Goal: Task Accomplishment & Management: Manage account settings

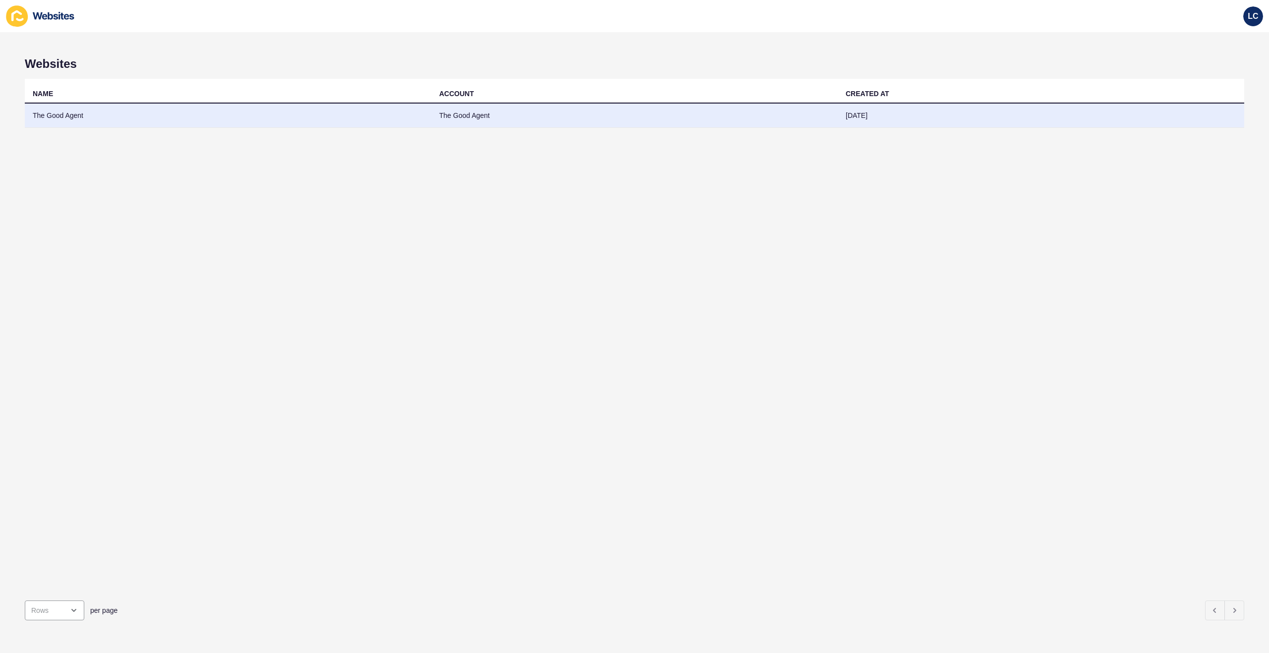
click at [243, 114] on td "The Good Agent" at bounding box center [228, 116] width 406 height 24
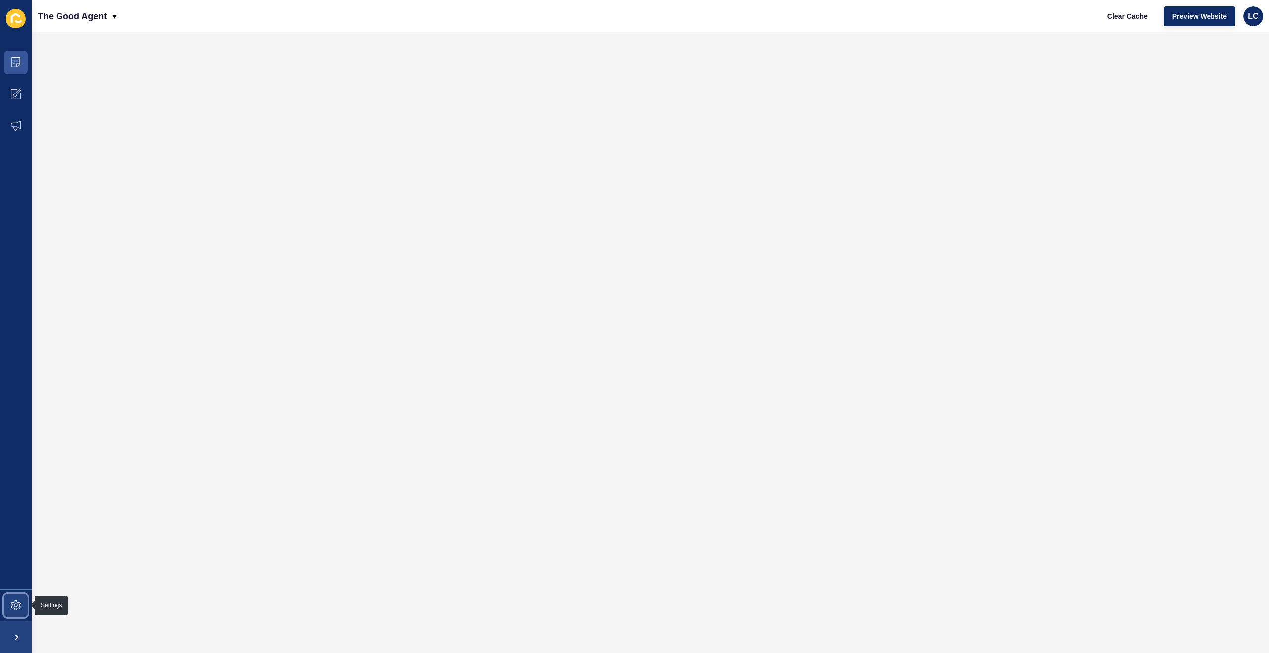
click at [11, 604] on icon at bounding box center [16, 606] width 10 height 10
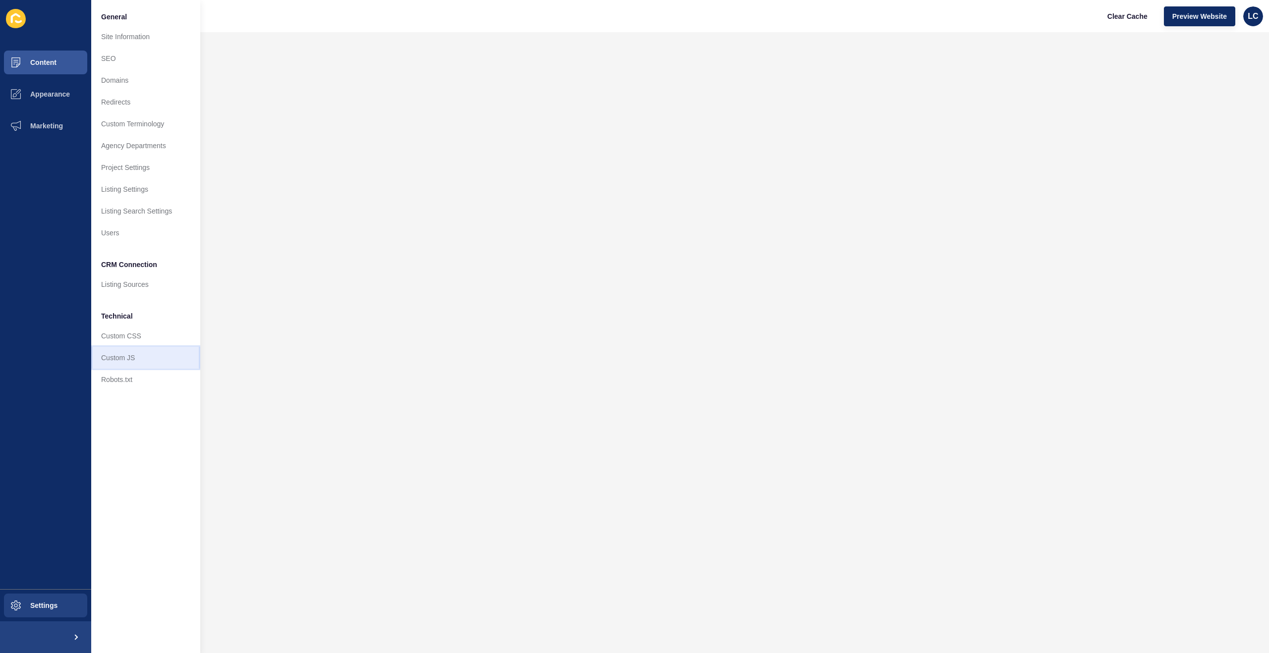
click at [114, 359] on link "Custom JS" at bounding box center [145, 358] width 109 height 22
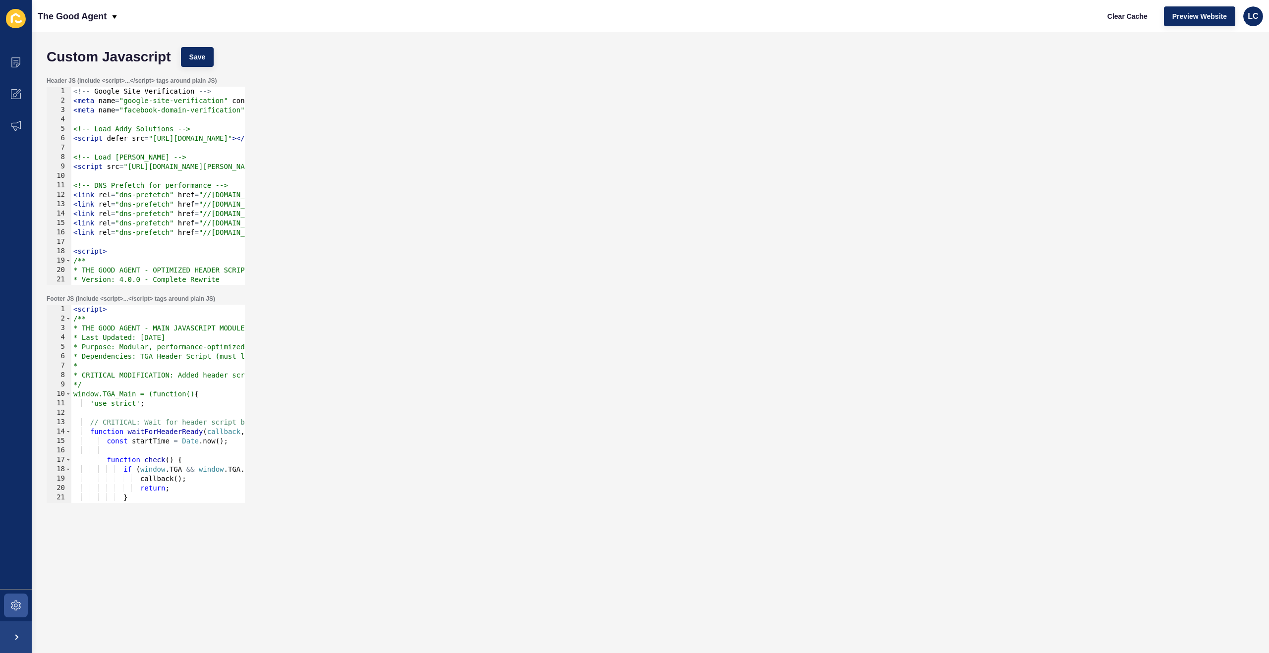
click at [197, 354] on div "< script > /** * THE GOOD AGENT - MAIN JAVASCRIPT MODULE * Last Updated: [DATE]…" at bounding box center [668, 413] width 1195 height 217
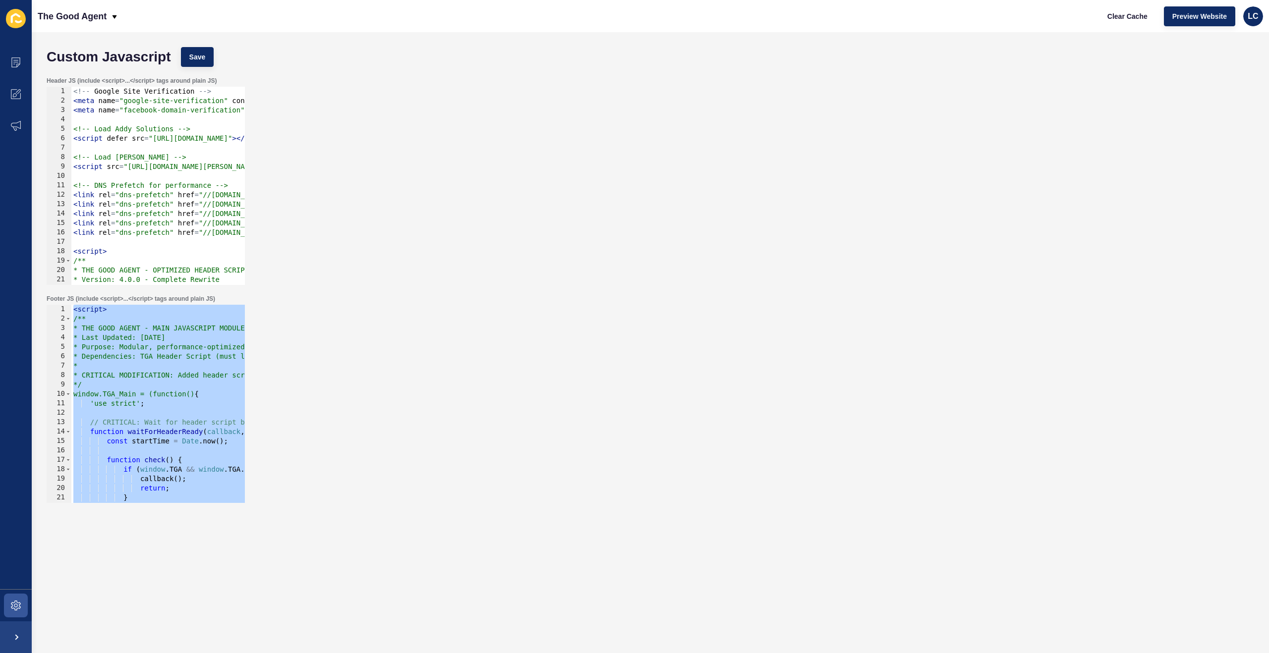
paste textarea
type textarea "</script>"
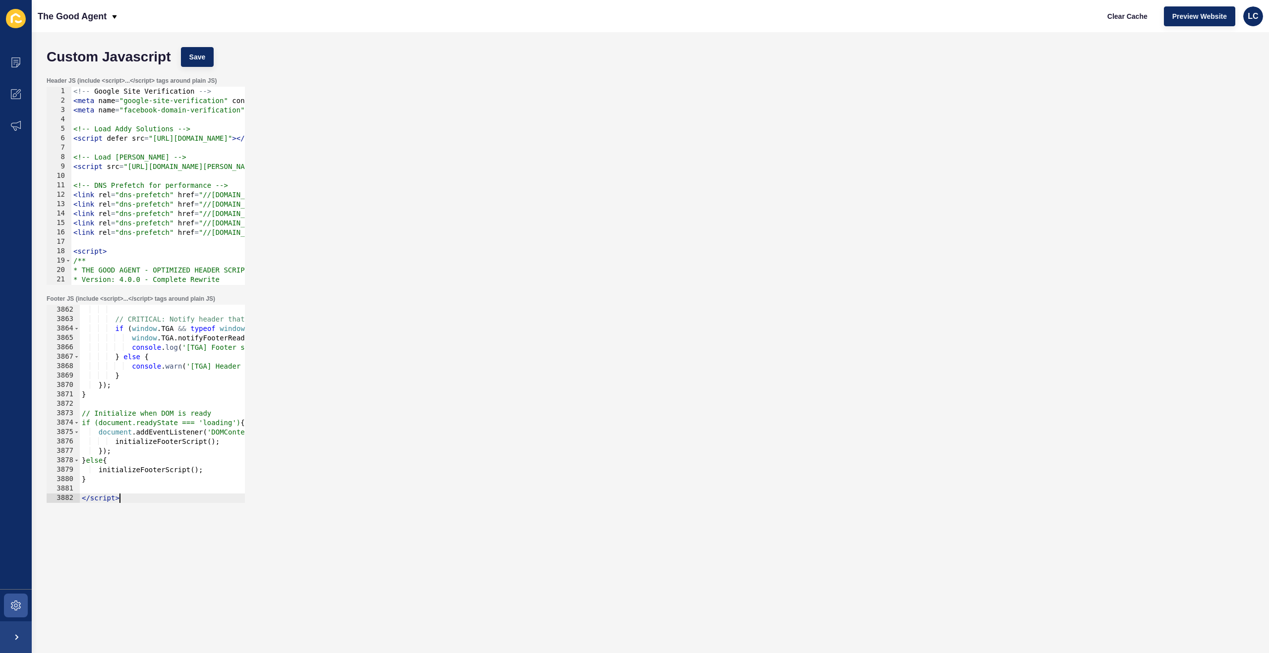
click at [142, 136] on div "<!-- Google Site Verification --> < meta name = "google-site-verification" cont…" at bounding box center [845, 195] width 1549 height 217
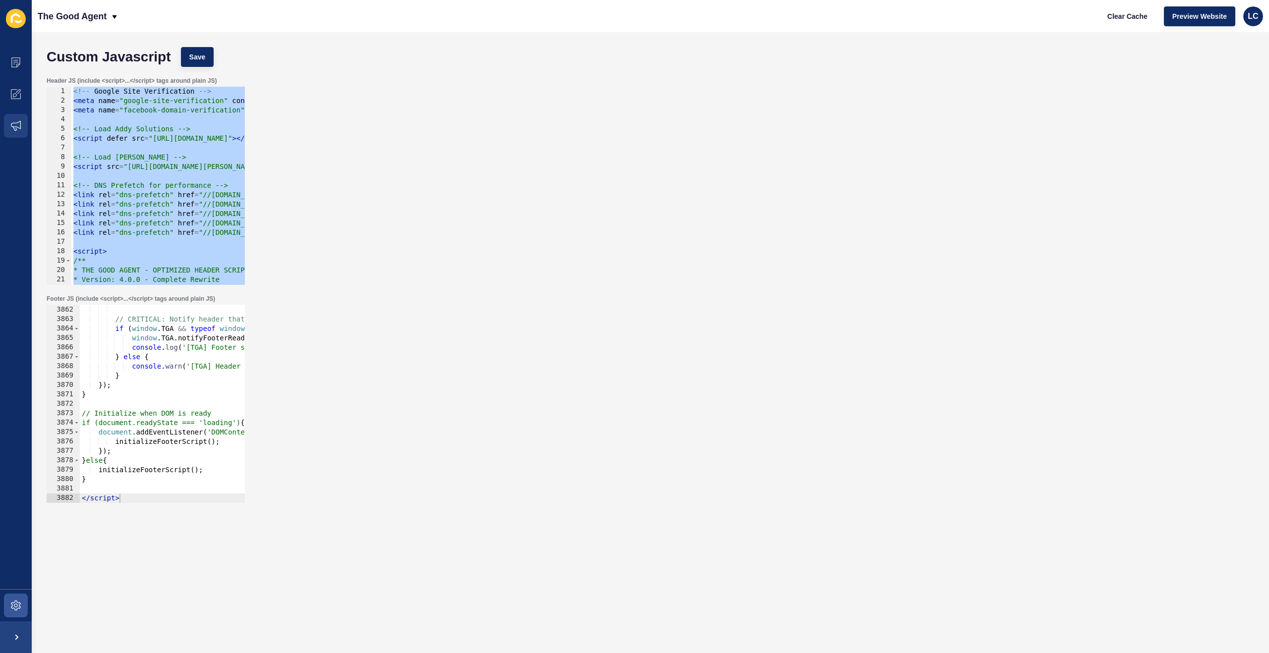
paste textarea
type textarea "</script>"
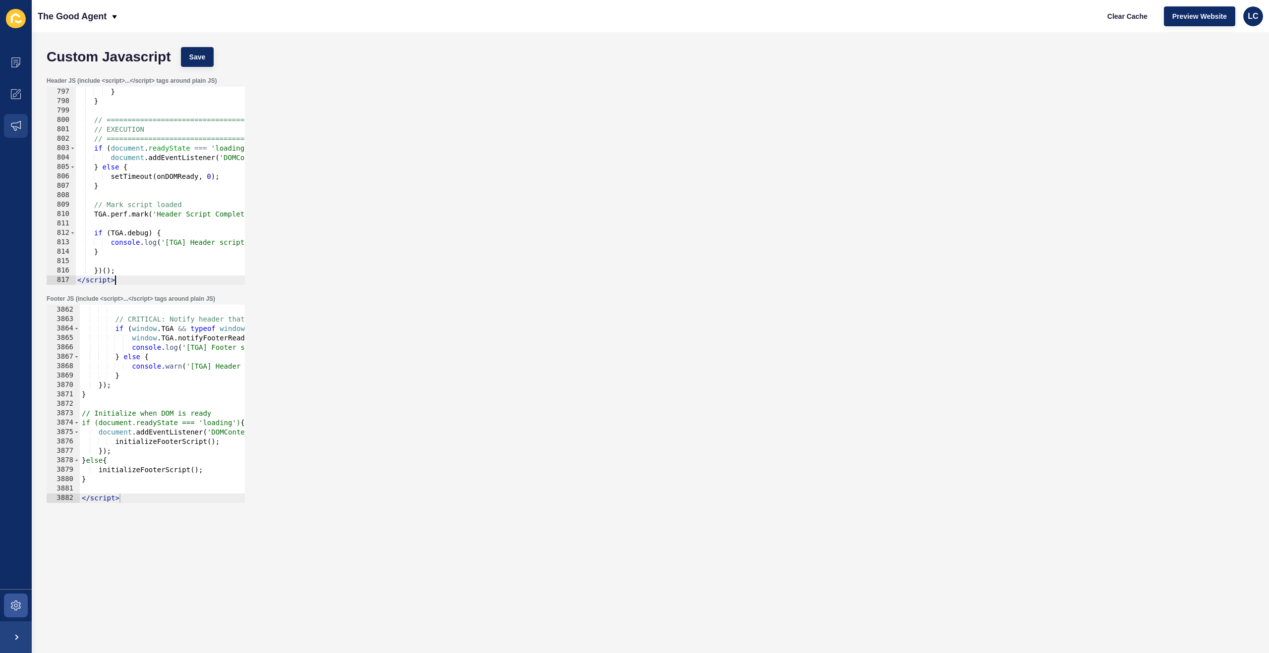
scroll to position [7494, 0]
click at [206, 56] on span "Save" at bounding box center [197, 57] width 16 height 10
click at [1140, 14] on span "Clear Cache" at bounding box center [1127, 16] width 40 height 10
click at [13, 606] on icon at bounding box center [16, 606] width 10 height 10
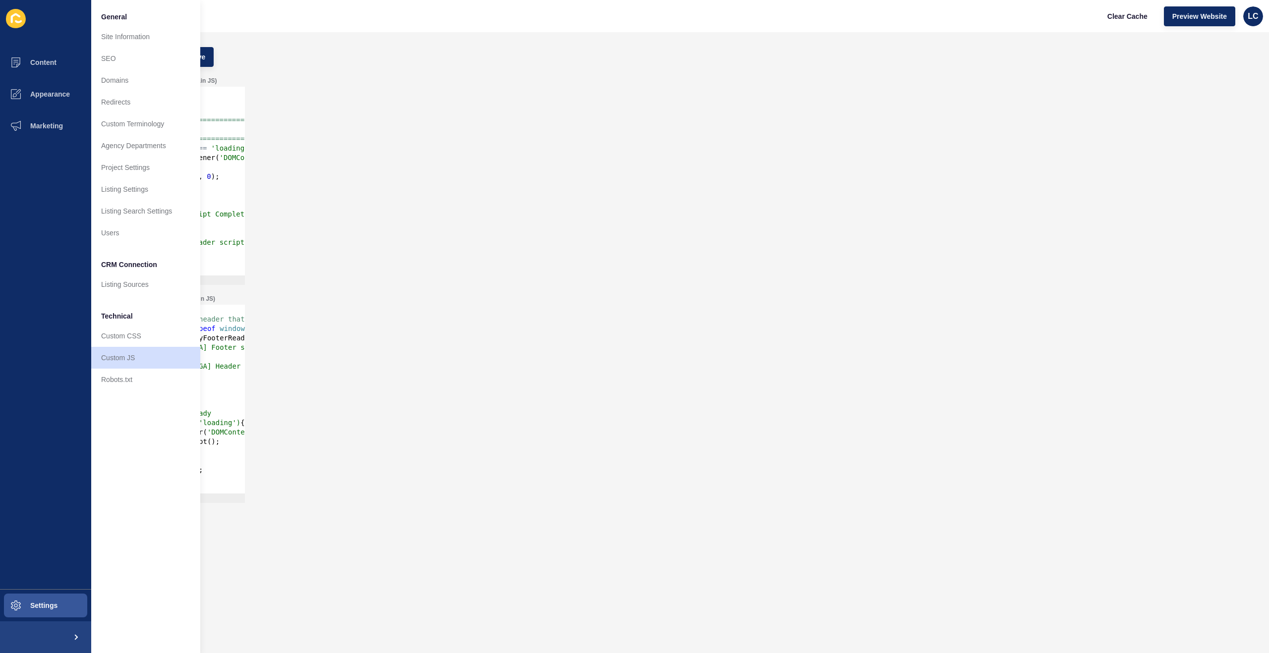
click at [246, 120] on div "Header JS (include <script>...</script> tags around plain JS) </script> 796 797…" at bounding box center [650, 181] width 1217 height 218
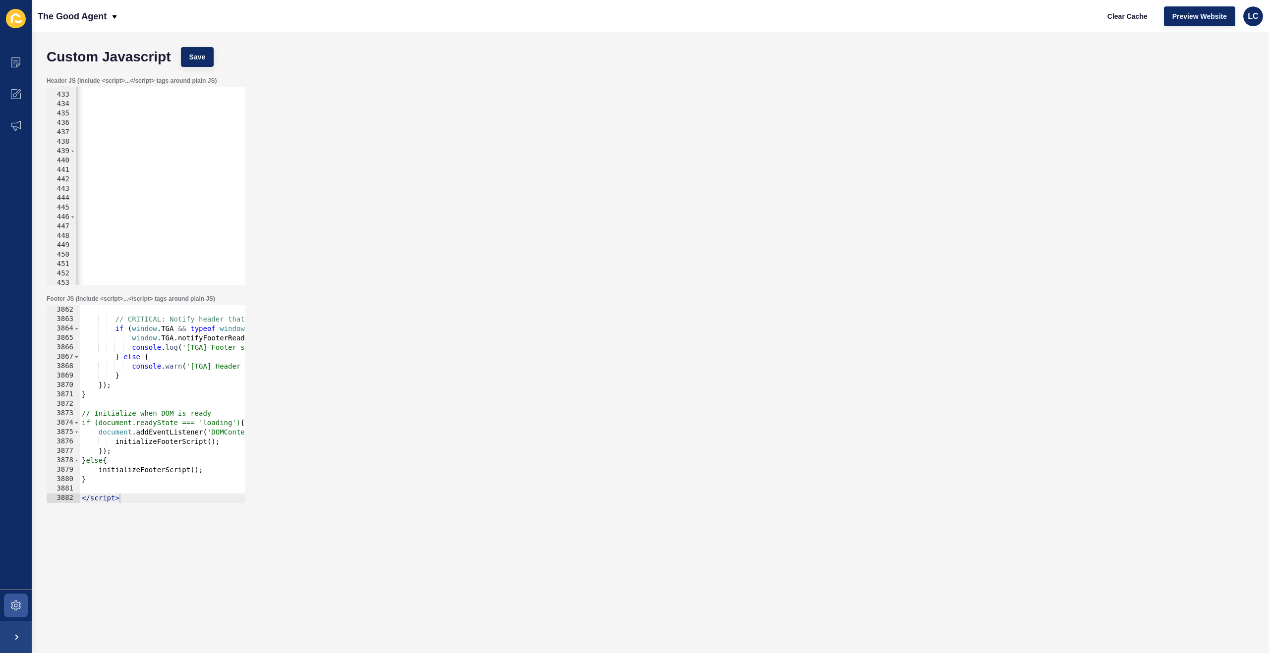
scroll to position [0, 0]
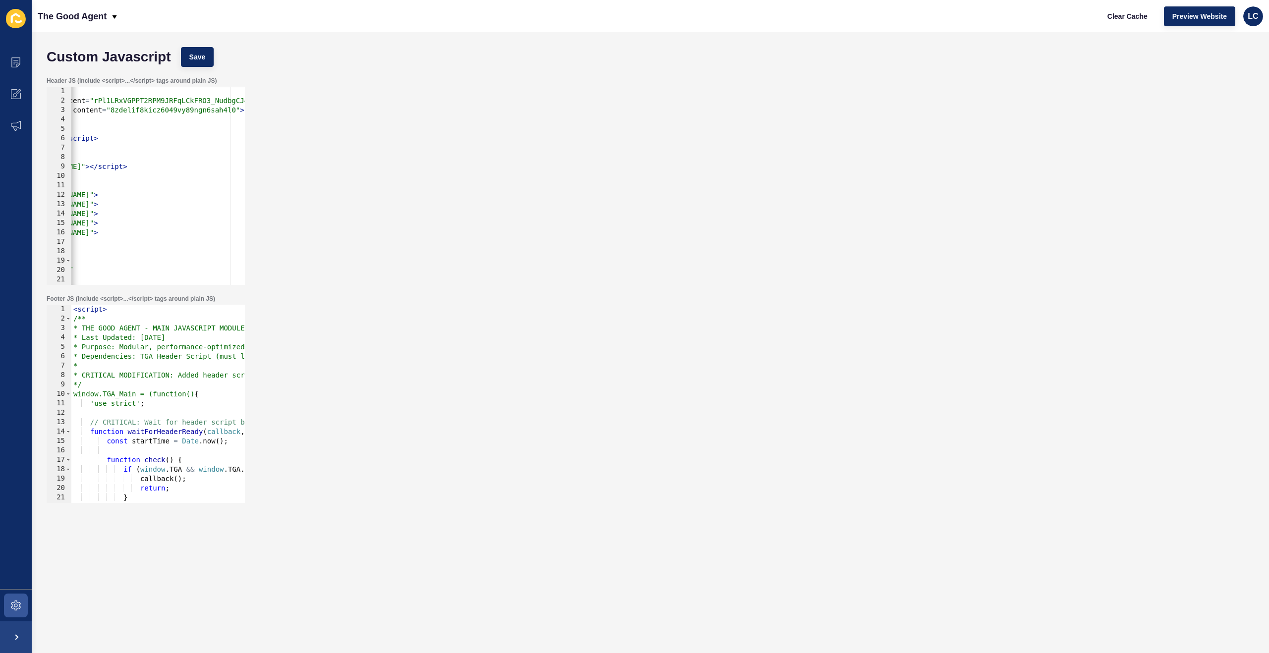
scroll to position [0, 176]
click at [181, 166] on div "<!-- Google Site Verification --> < meta name = "google-site-verification" cont…" at bounding box center [669, 195] width 1549 height 217
click at [137, 167] on div "<!-- Google Site Verification --> < meta name = "google-site-verification" cont…" at bounding box center [669, 195] width 1549 height 217
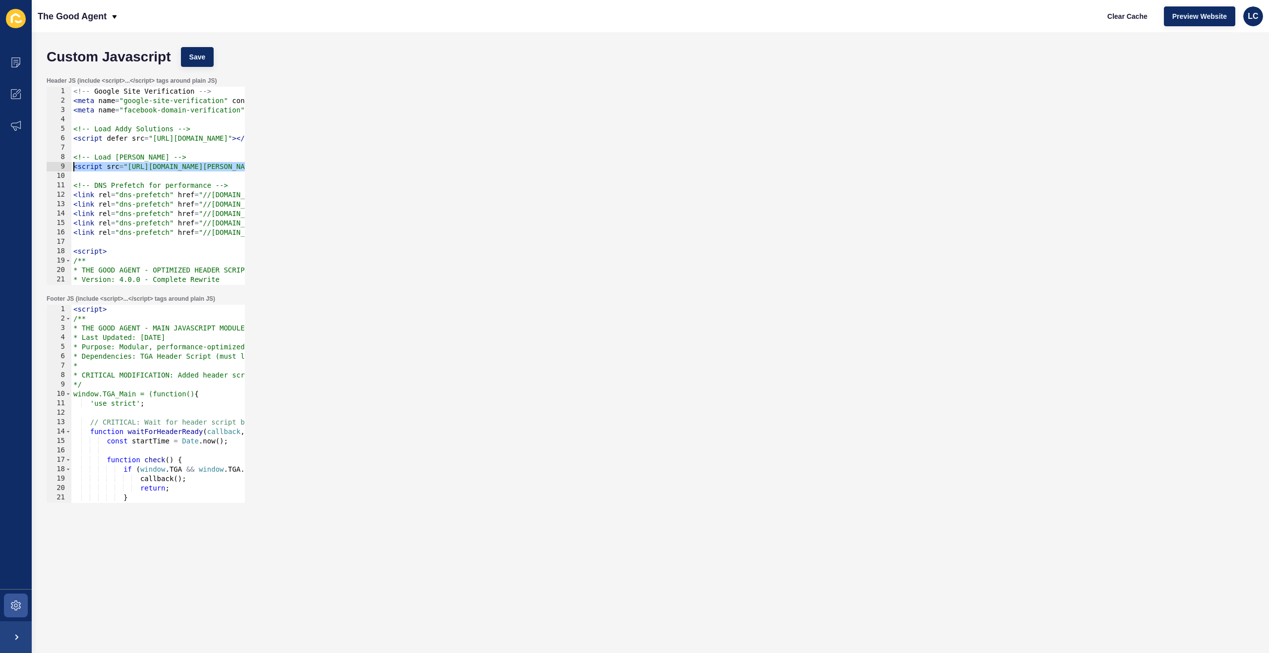
drag, startPoint x: 135, startPoint y: 167, endPoint x: 26, endPoint y: 161, distance: 109.2
click at [7, 162] on div "Content Appearance Marketing Settings The Good Agent Clear Cache Preview Websit…" at bounding box center [634, 326] width 1269 height 653
click at [126, 155] on div "<!-- Google Site Verification --> < meta name = "google-site-verification" cont…" at bounding box center [845, 195] width 1549 height 217
click at [72, 158] on div "<!-- Google Site Verification --> < meta name = "google-site-verification" cont…" at bounding box center [845, 195] width 1549 height 217
type textarea "<script src="[URL][DOMAIN_NAME][PERSON_NAME]"></script>"
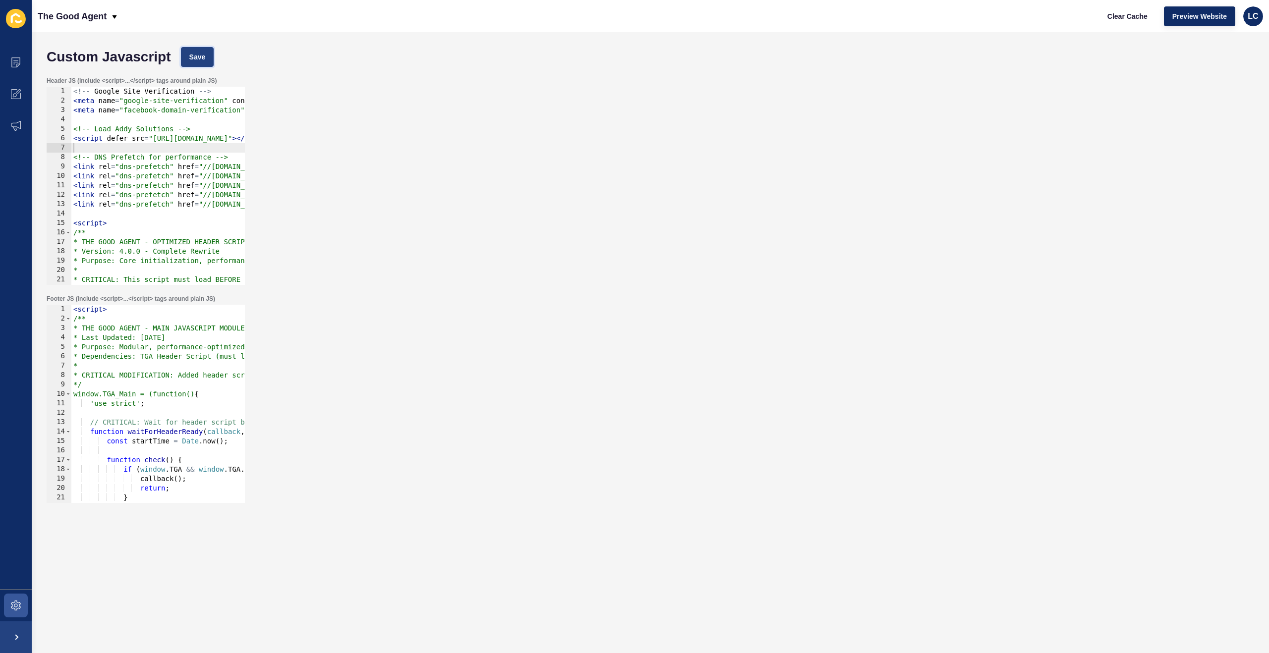
click at [205, 48] on button "Save" at bounding box center [197, 57] width 33 height 20
click at [1116, 15] on span "Clear Cache" at bounding box center [1127, 16] width 40 height 10
click at [171, 127] on div "<!-- Google Site Verification --> < meta name = "google-site-verification" cont…" at bounding box center [845, 195] width 1549 height 217
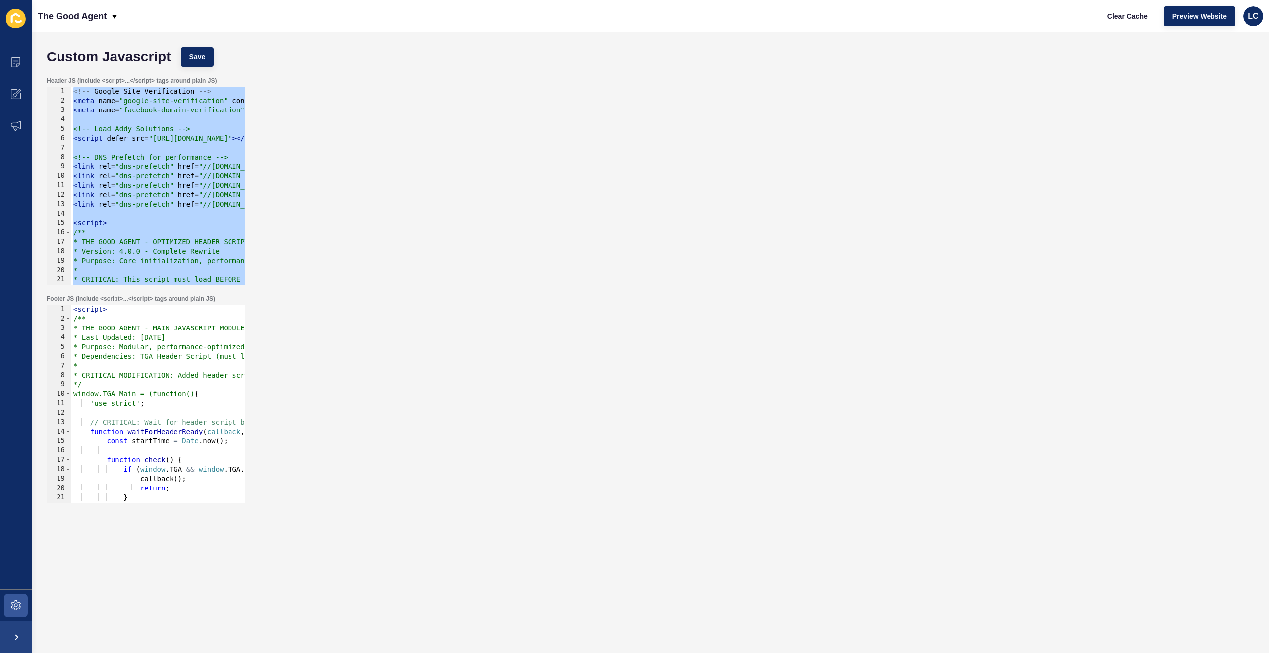
paste textarea
type textarea "</script>"
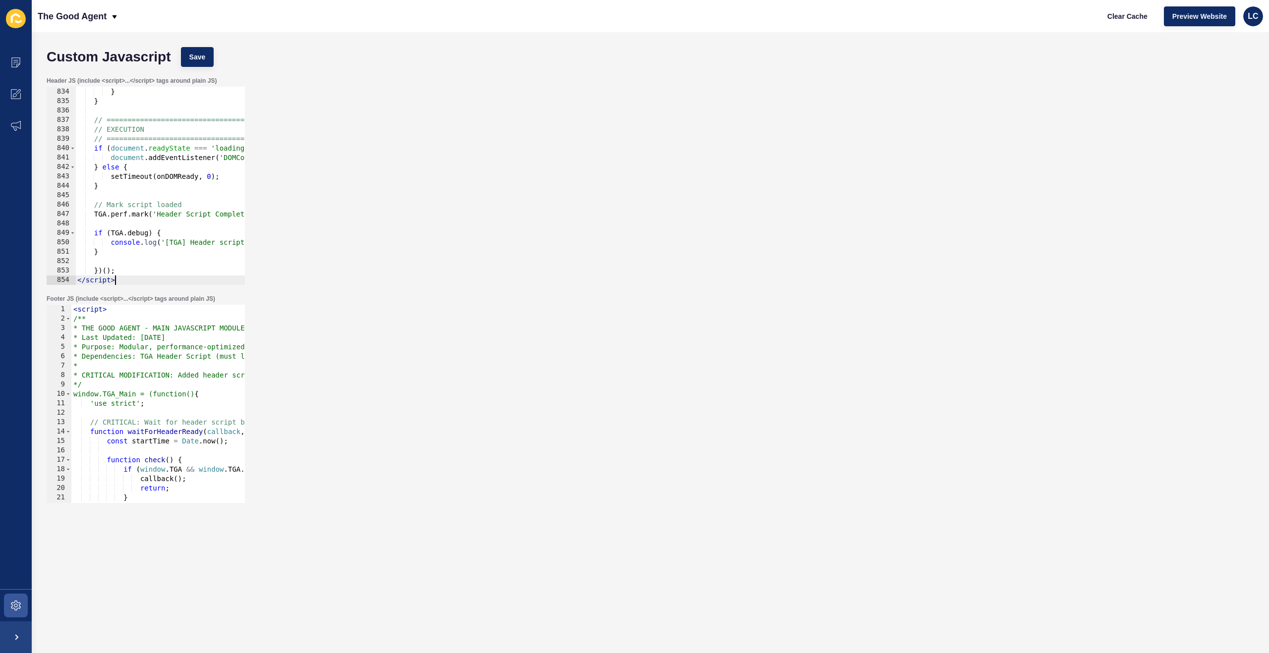
scroll to position [7843, 0]
click at [190, 68] on div "Custom Javascript Save" at bounding box center [650, 57] width 1217 height 30
click at [201, 53] on span "Save" at bounding box center [197, 57] width 16 height 10
click at [1123, 14] on span "Clear Cache" at bounding box center [1127, 16] width 40 height 10
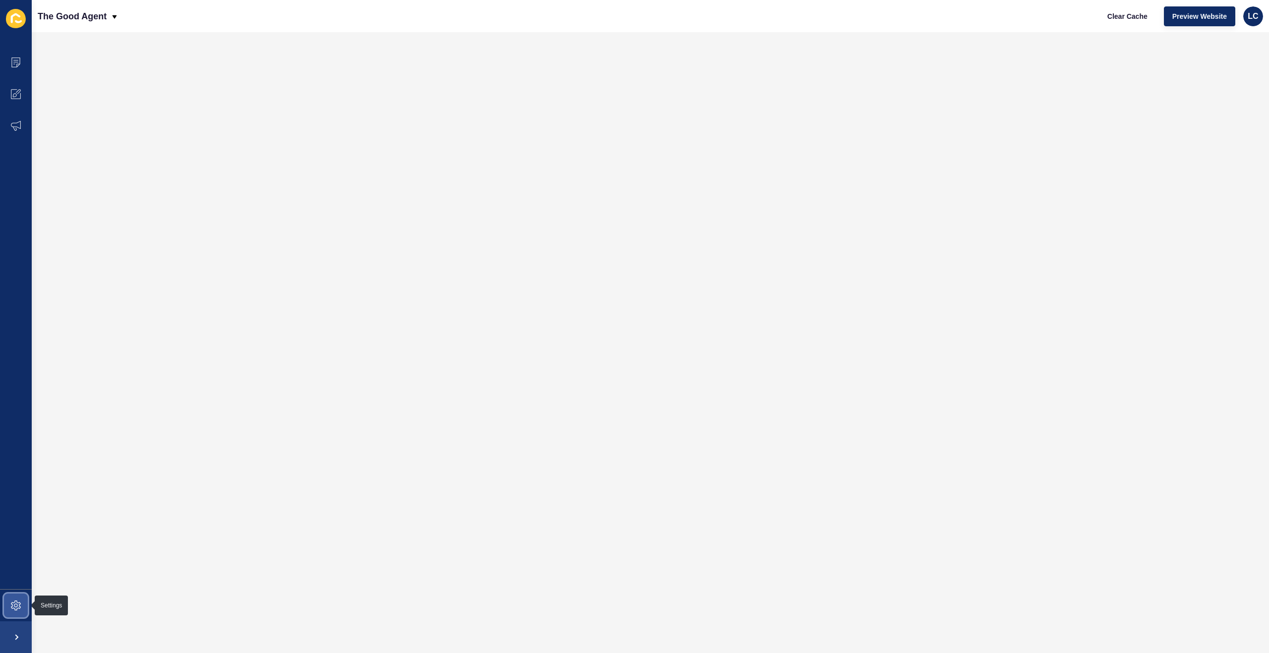
click at [16, 618] on span at bounding box center [16, 606] width 32 height 32
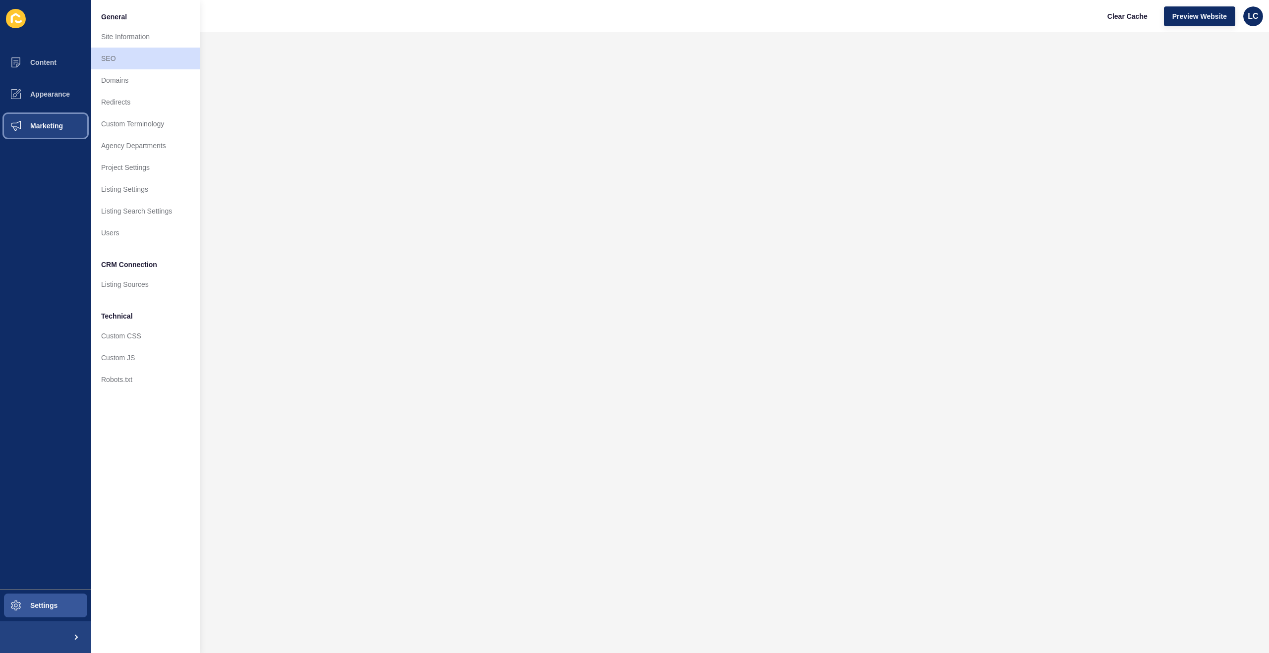
click at [48, 125] on span "Marketing" at bounding box center [31, 126] width 64 height 8
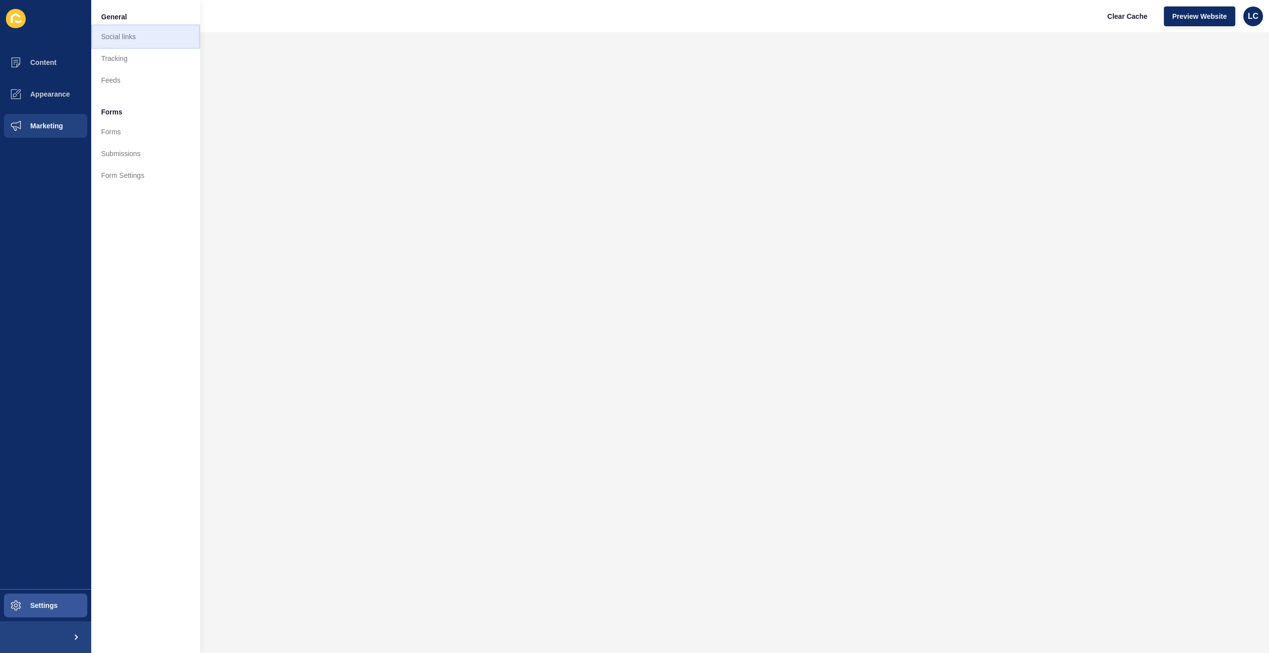
click at [115, 37] on link "Social links" at bounding box center [145, 37] width 109 height 22
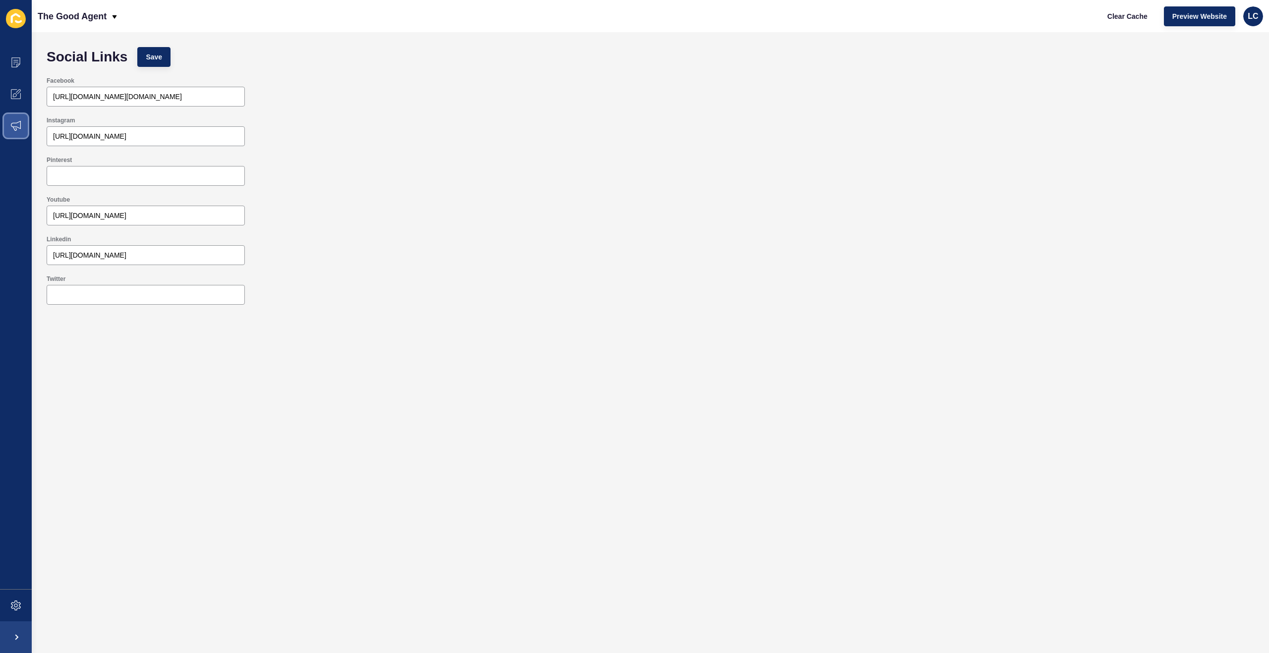
click at [21, 122] on span at bounding box center [16, 126] width 32 height 32
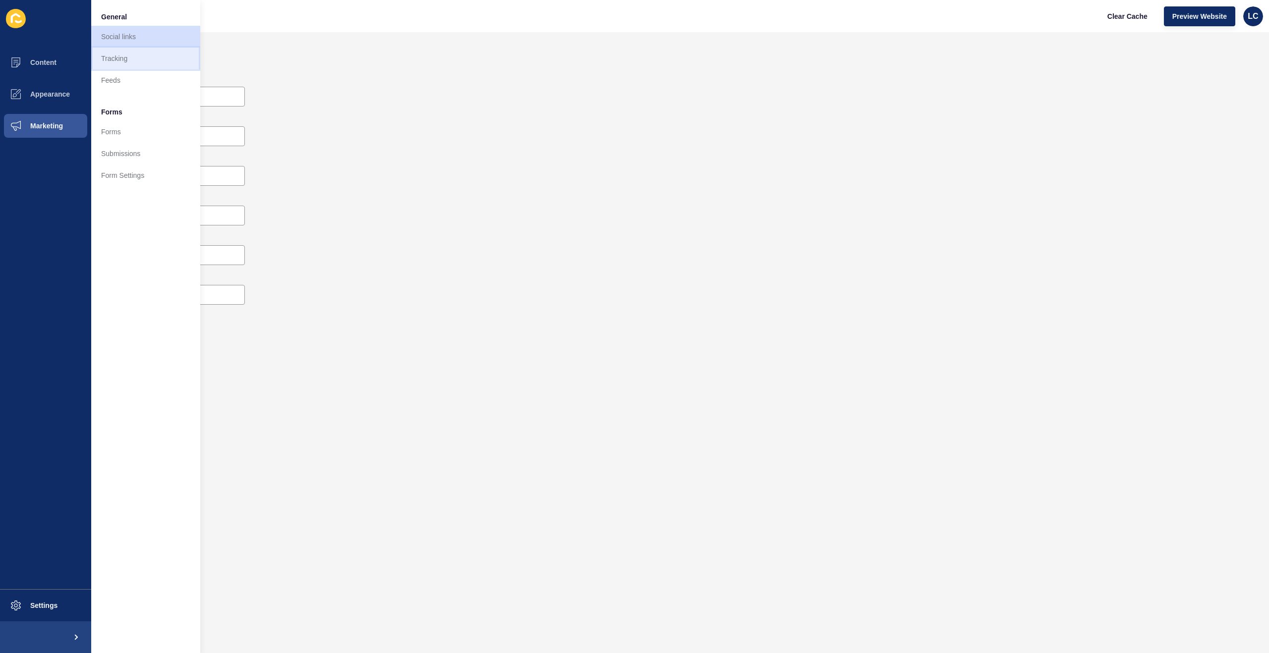
click at [112, 53] on link "Tracking" at bounding box center [145, 59] width 109 height 22
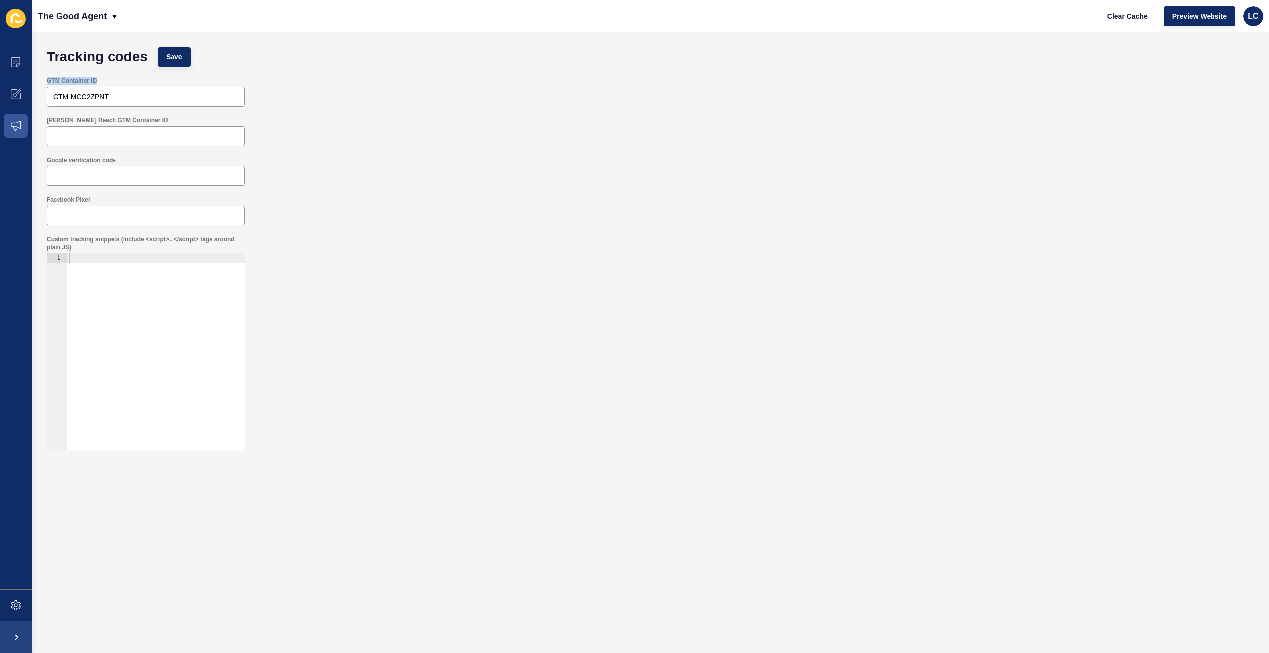
drag, startPoint x: 100, startPoint y: 79, endPoint x: 46, endPoint y: 80, distance: 54.5
click at [46, 80] on div "GTM Container ID GTM-MCC2ZPNT" at bounding box center [146, 92] width 200 height 32
copy label "GTM Container ID"
click at [323, 77] on div "GTM Container ID GTM-MCC2ZPNT" at bounding box center [650, 92] width 1217 height 40
